Goal: Transaction & Acquisition: Purchase product/service

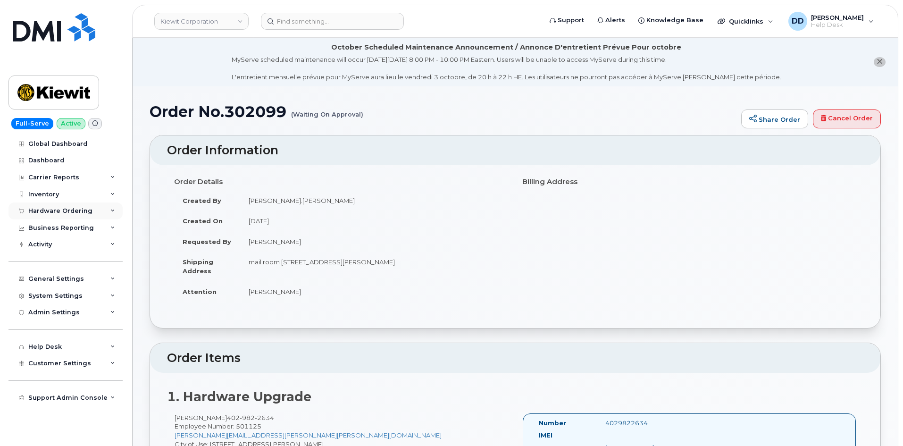
click at [56, 208] on div "Hardware Ordering" at bounding box center [60, 211] width 64 height 8
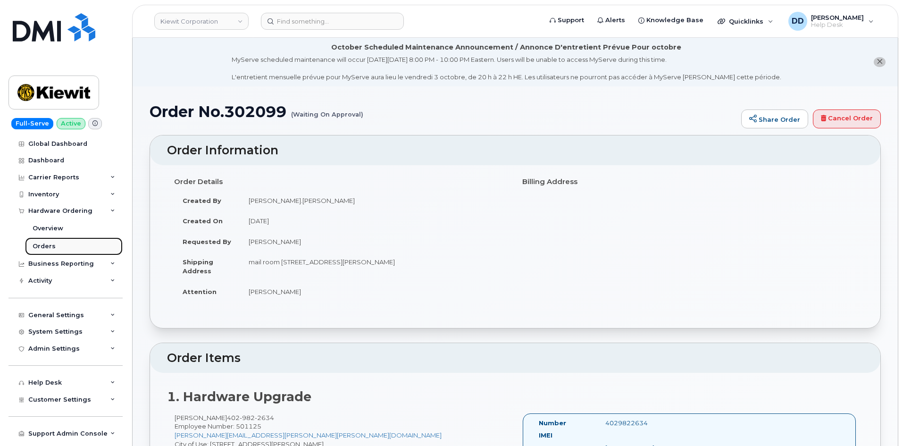
click at [55, 246] on link "Orders" at bounding box center [74, 246] width 98 height 18
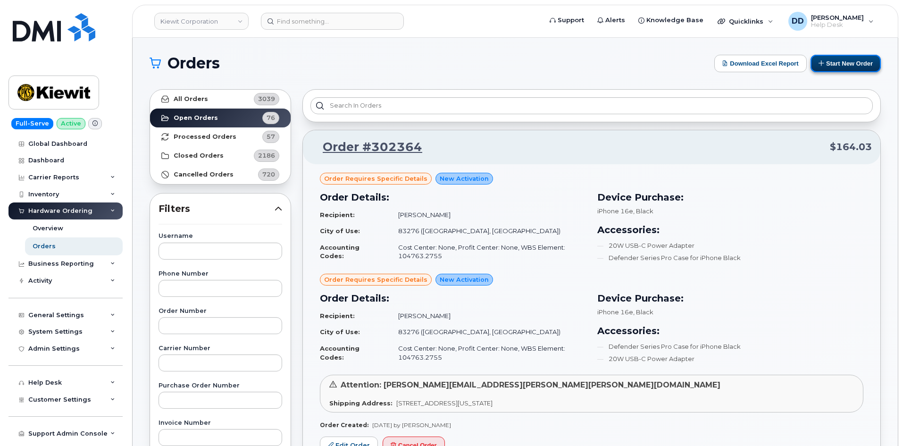
click at [449, 64] on button "Start New Order" at bounding box center [845, 63] width 70 height 17
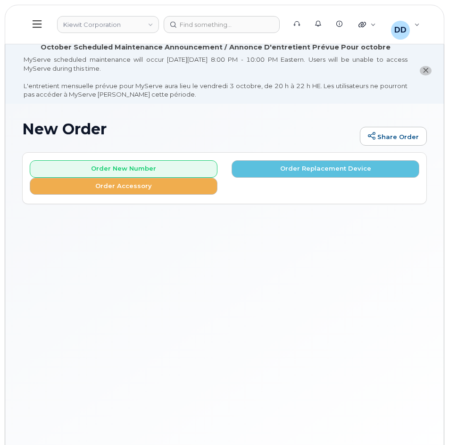
click at [33, 25] on icon at bounding box center [37, 24] width 9 height 10
